Goal: Task Accomplishment & Management: Complete application form

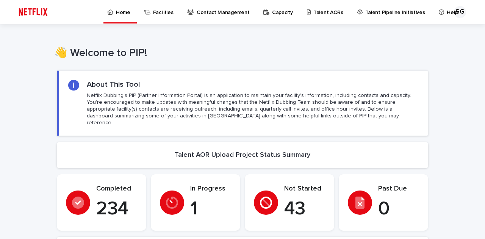
click at [323, 14] on p "Talent AORs" at bounding box center [328, 8] width 30 height 16
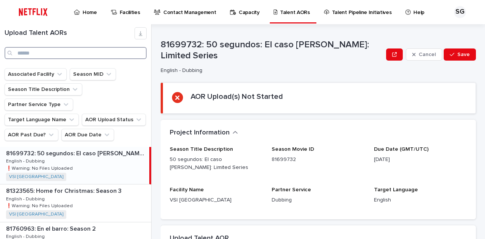
click at [113, 57] on input "Search" at bounding box center [76, 53] width 142 height 12
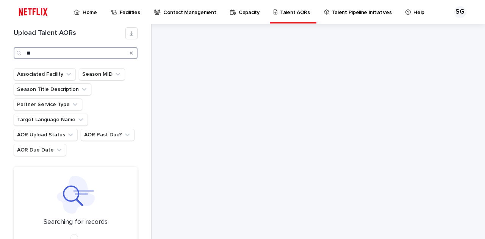
type input "*"
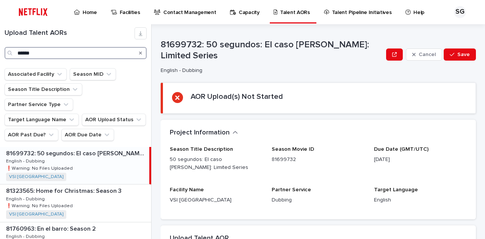
type input "*******"
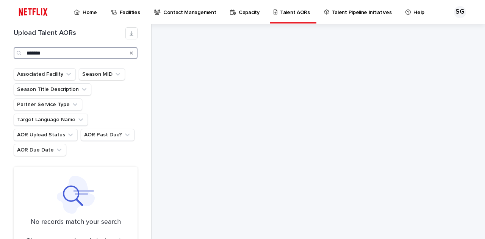
drag, startPoint x: 81, startPoint y: 50, endPoint x: 24, endPoint y: 50, distance: 57.2
click at [24, 50] on div "*******" at bounding box center [76, 53] width 124 height 12
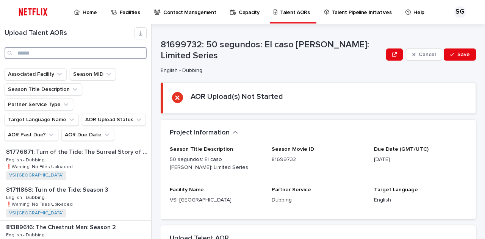
scroll to position [303, 0]
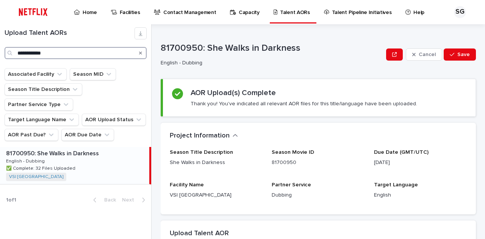
type input "**********"
click at [77, 155] on p "81700950: She Walks in Darkness" at bounding box center [53, 153] width 94 height 9
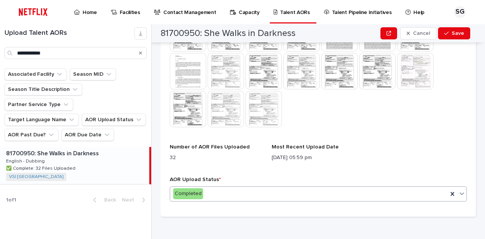
scroll to position [276, 0]
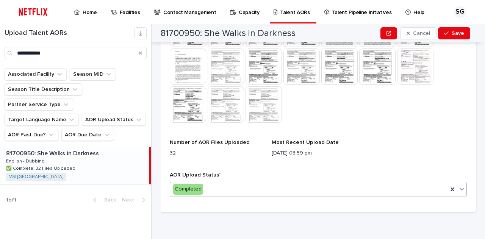
click at [355, 189] on div "Completed" at bounding box center [309, 189] width 278 height 13
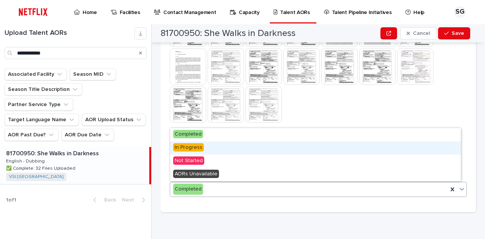
click at [274, 144] on div "In Progress" at bounding box center [315, 147] width 291 height 13
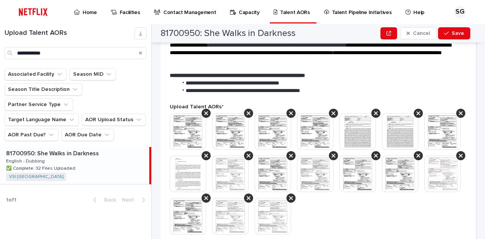
scroll to position [310, 0]
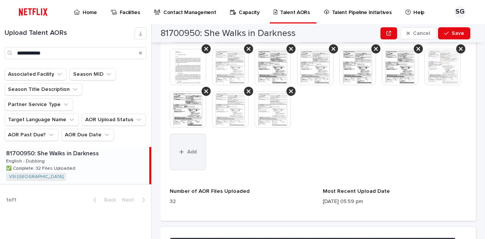
click at [184, 154] on icon "button" at bounding box center [181, 151] width 5 height 5
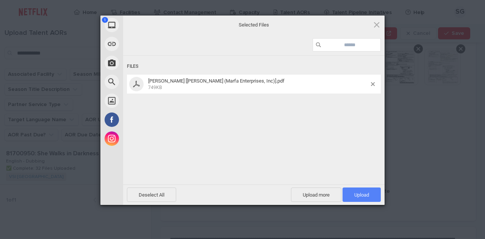
click at [374, 190] on span "Upload 1" at bounding box center [362, 195] width 38 height 14
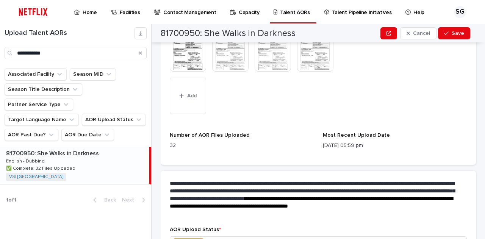
scroll to position [421, 0]
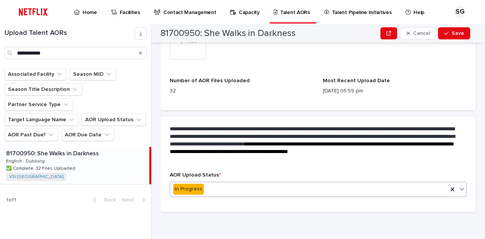
click at [345, 188] on div "In Progress" at bounding box center [309, 189] width 278 height 13
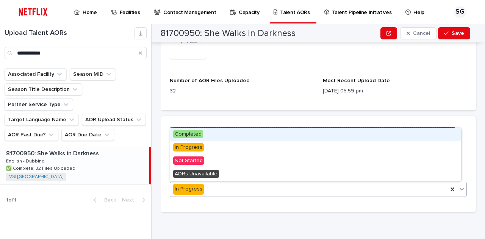
click at [291, 137] on div "Completed" at bounding box center [315, 134] width 291 height 13
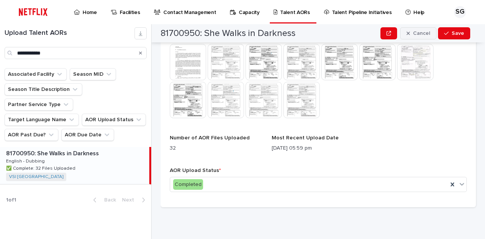
scroll to position [276, 0]
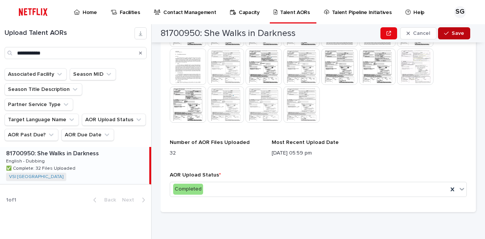
click at [455, 32] on span "Save" at bounding box center [458, 33] width 13 height 5
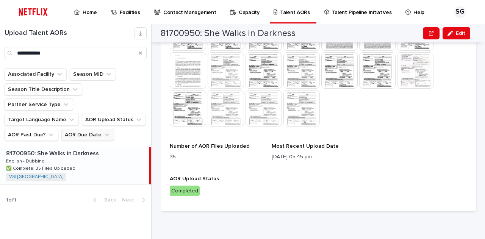
scroll to position [272, 0]
